Goal: Navigation & Orientation: Find specific page/section

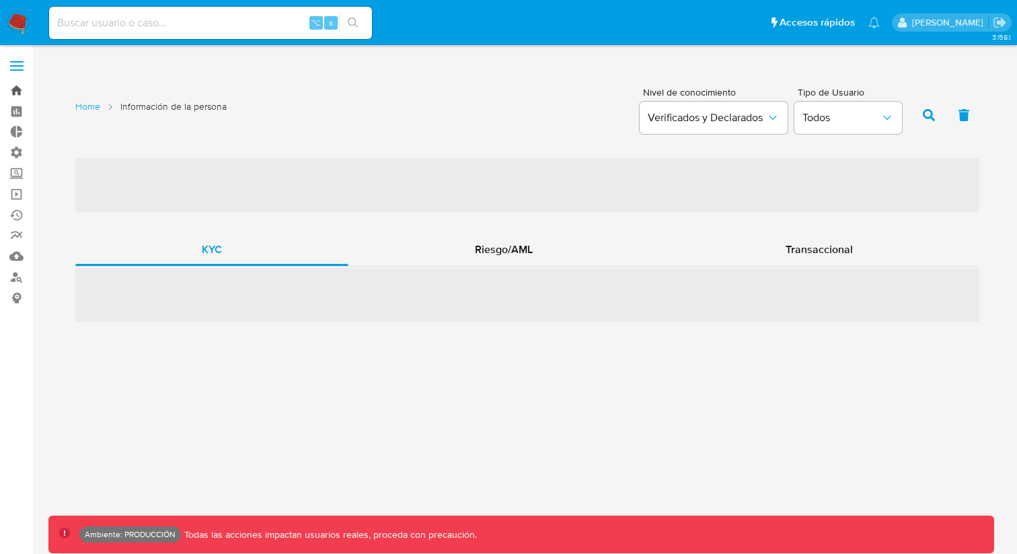
click at [17, 89] on link "Bandeja" at bounding box center [80, 90] width 160 height 21
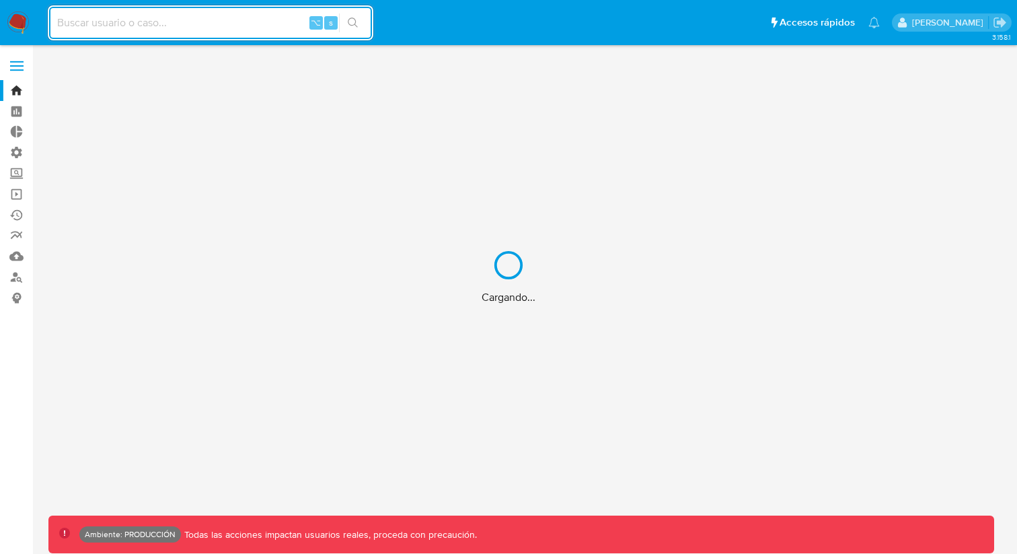
click at [19, 63] on div "Cargando..." at bounding box center [508, 277] width 1017 height 554
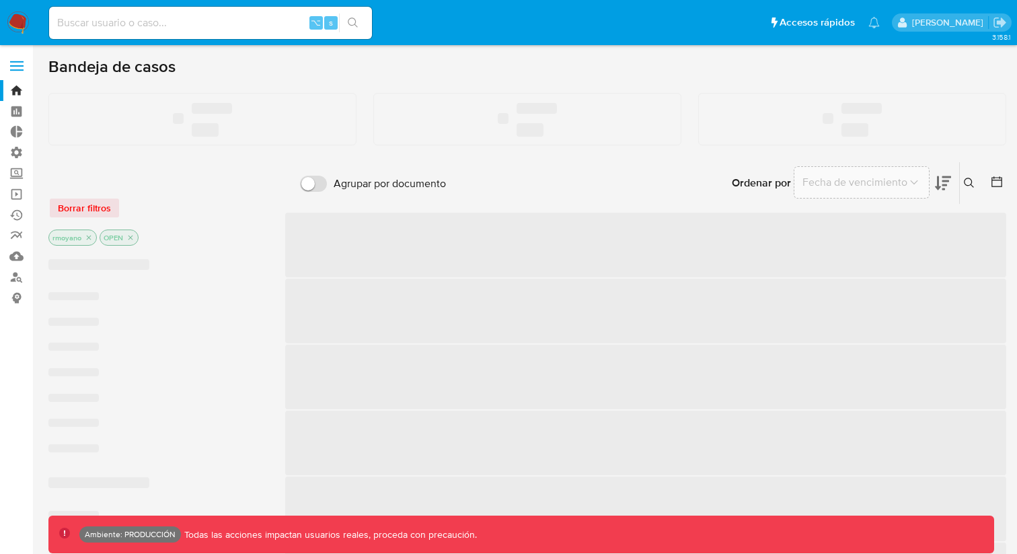
click at [10, 109] on link "Tablero" at bounding box center [80, 111] width 160 height 21
